Goal: Transaction & Acquisition: Purchase product/service

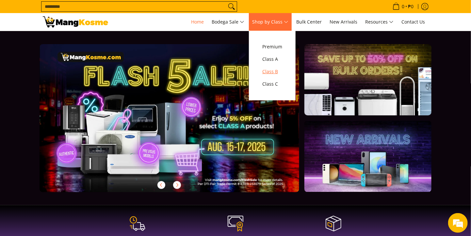
click at [280, 70] on span "Class B" at bounding box center [272, 72] width 20 height 8
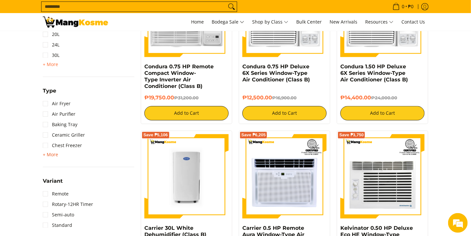
click at [50, 155] on span "+ More" at bounding box center [50, 154] width 15 height 5
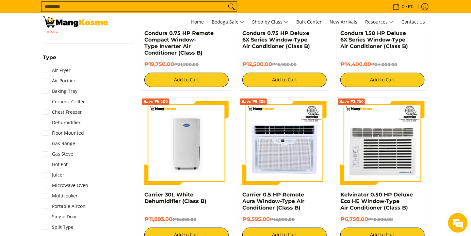
scroll to position [686, 0]
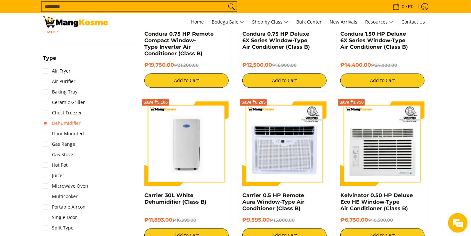
click at [46, 123] on link "Dehumidifier" at bounding box center [62, 123] width 38 height 10
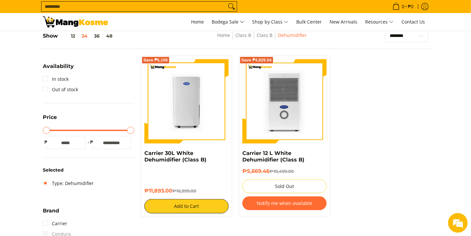
scroll to position [87, 0]
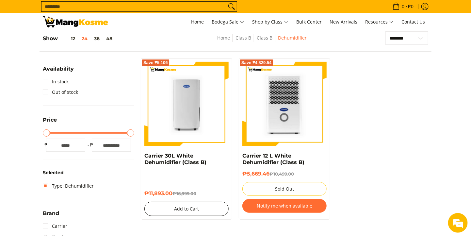
click at [195, 210] on button "Add to Cart" at bounding box center [186, 209] width 84 height 14
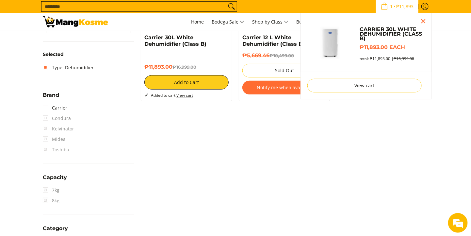
scroll to position [199, 0]
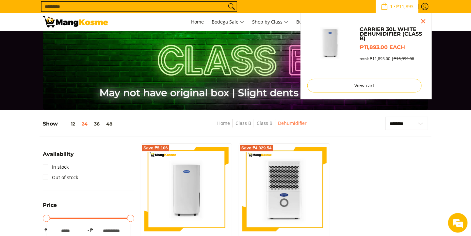
scroll to position [0, 0]
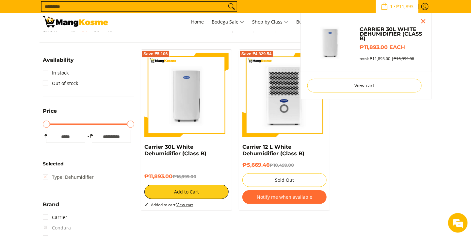
scroll to position [98, 0]
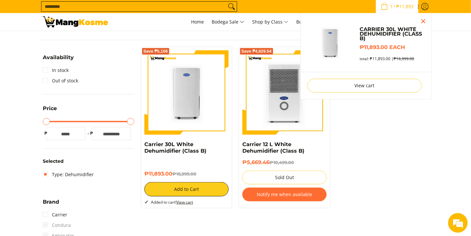
click at [58, 162] on h6 "Selected" at bounding box center [89, 162] width 92 height 6
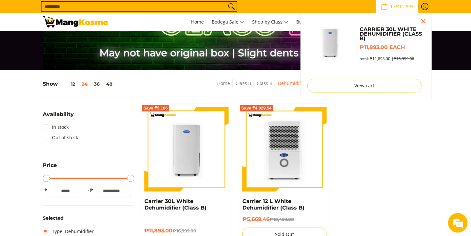
scroll to position [33, 0]
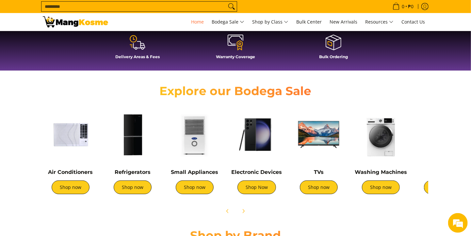
scroll to position [229, 0]
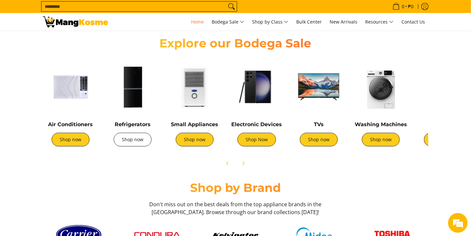
click at [135, 144] on link "Shop now" at bounding box center [133, 140] width 38 height 14
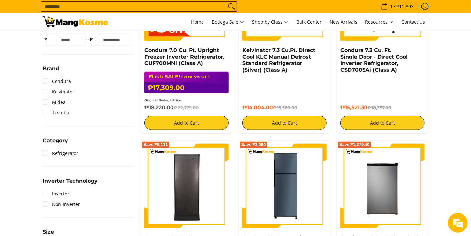
scroll to position [261, 0]
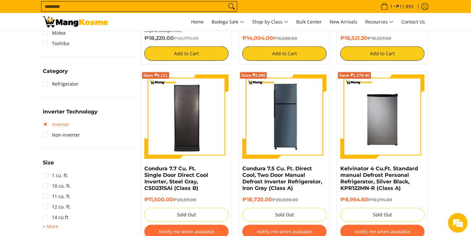
drag, startPoint x: 48, startPoint y: 122, endPoint x: 107, endPoint y: 129, distance: 60.0
click at [47, 122] on link "Inverter" at bounding box center [56, 124] width 26 height 10
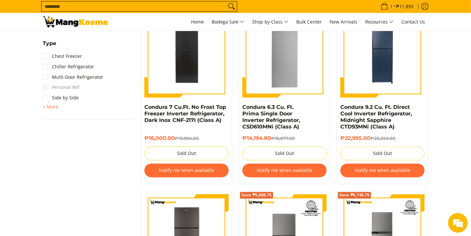
scroll to position [512, 0]
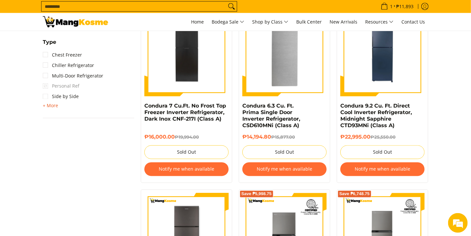
click at [52, 104] on span "+ More" at bounding box center [50, 105] width 15 height 5
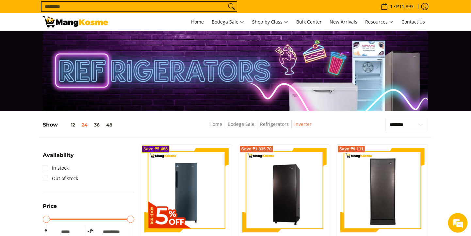
scroll to position [0, 0]
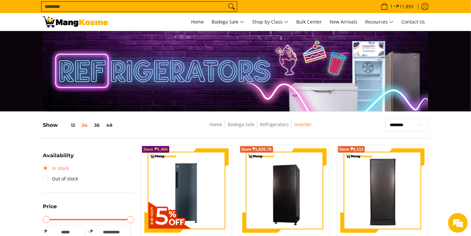
click at [45, 167] on link "In stock" at bounding box center [56, 168] width 26 height 10
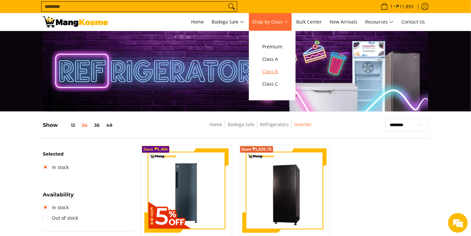
click at [276, 71] on span "Class B" at bounding box center [272, 72] width 20 height 8
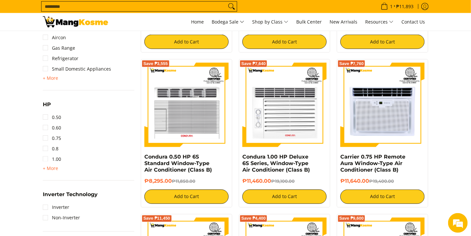
scroll to position [425, 0]
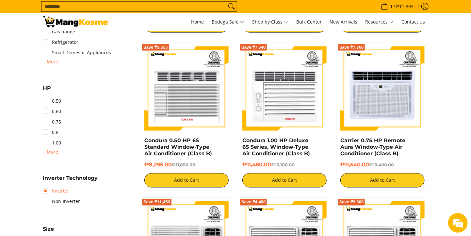
click at [47, 189] on link "Inverter" at bounding box center [56, 191] width 26 height 10
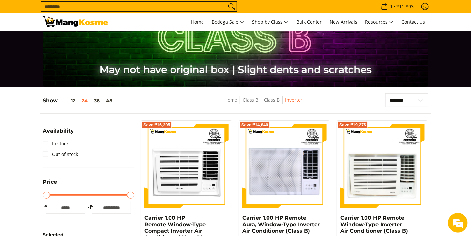
scroll to position [21, 0]
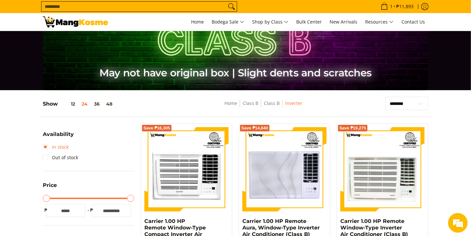
click at [47, 147] on link "In stock" at bounding box center [56, 147] width 26 height 10
